Goal: Navigation & Orientation: Find specific page/section

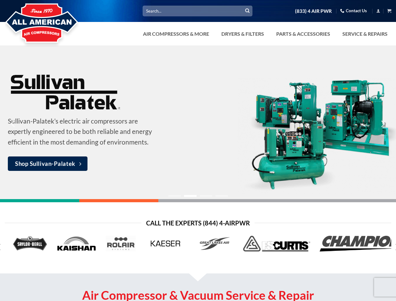
click at [264, 34] on link "Dryers & Filters" at bounding box center [242, 34] width 50 height 13
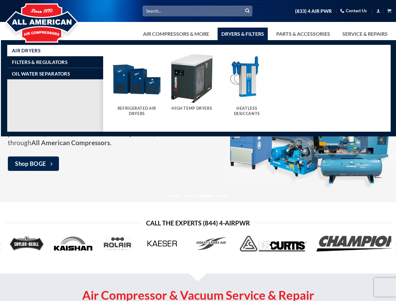
click at [175, 34] on link "Air Compressors & More" at bounding box center [176, 34] width 74 height 13
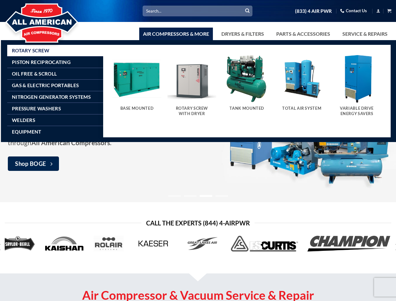
click at [242, 34] on link "Dryers & Filters" at bounding box center [242, 34] width 50 height 13
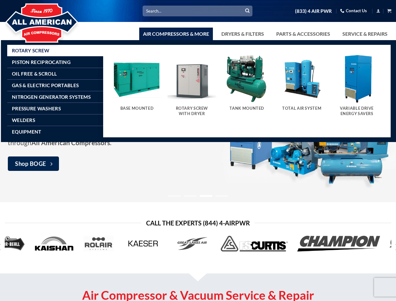
click at [302, 34] on link "Parts & Accessories" at bounding box center [302, 34] width 61 height 13
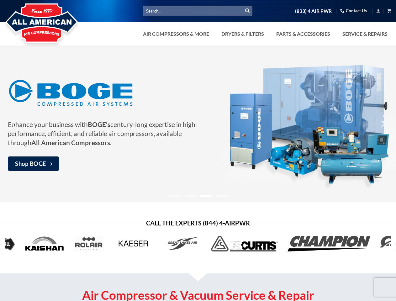
click at [13, 124] on link "Welders" at bounding box center [57, 122] width 91 height 11
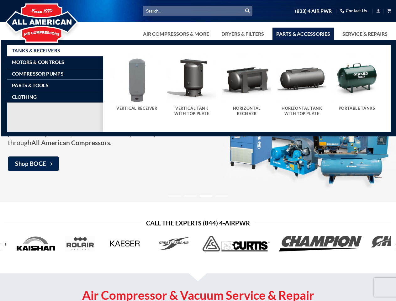
click at [382, 124] on div "Base Mounted Rotary Screw With Dryer" at bounding box center [246, 94] width 287 height 92
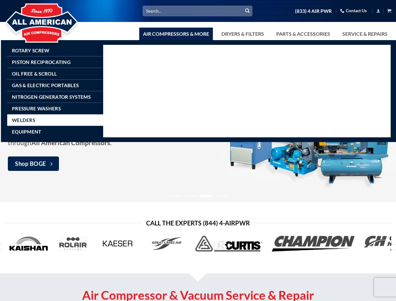
click at [198, 195] on ol at bounding box center [197, 194] width 237 height 5
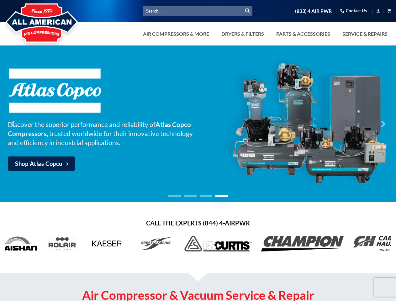
click at [393, 247] on icon "Next" at bounding box center [396, 246] width 11 height 11
